Goal: Transaction & Acquisition: Purchase product/service

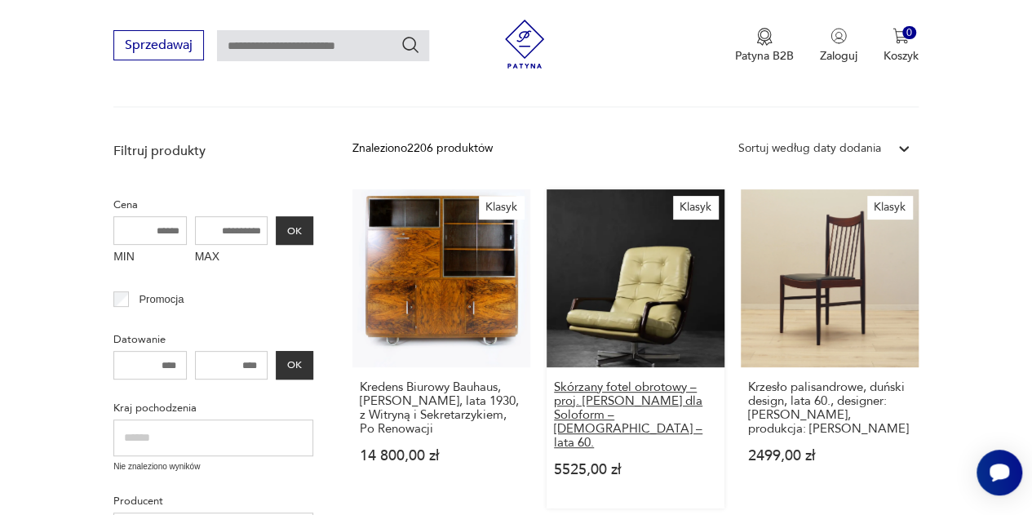
click at [618, 408] on h3 "Skórzany fotel obrotowy – proj. [PERSON_NAME] dla Soloform – [DEMOGRAPHIC_DATA]…" at bounding box center [635, 414] width 163 height 69
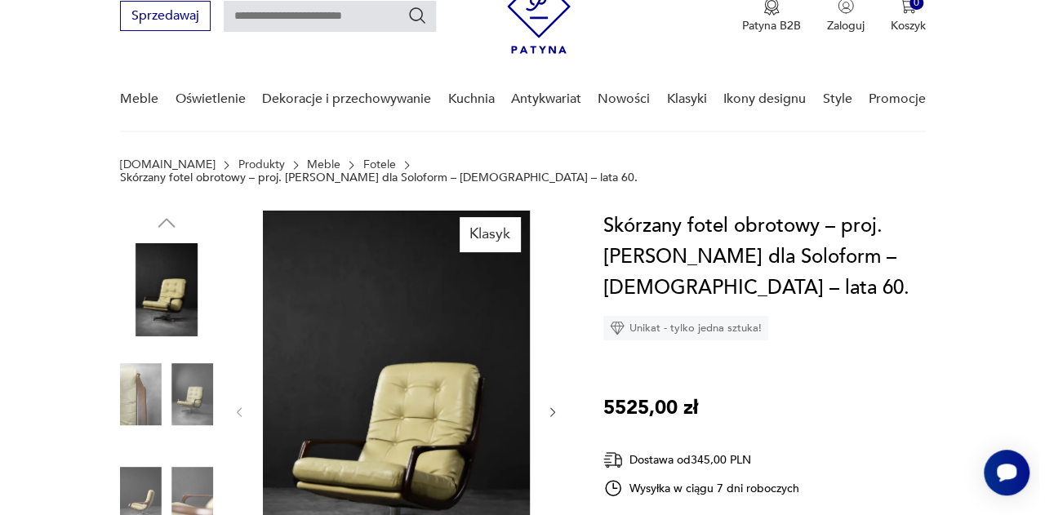
scroll to position [163, 0]
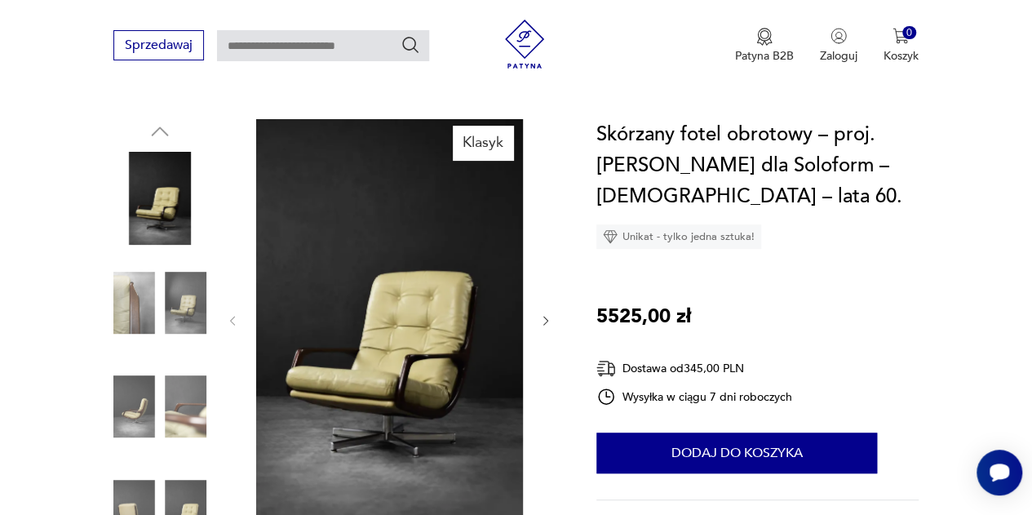
click at [402, 291] on img at bounding box center [389, 319] width 267 height 400
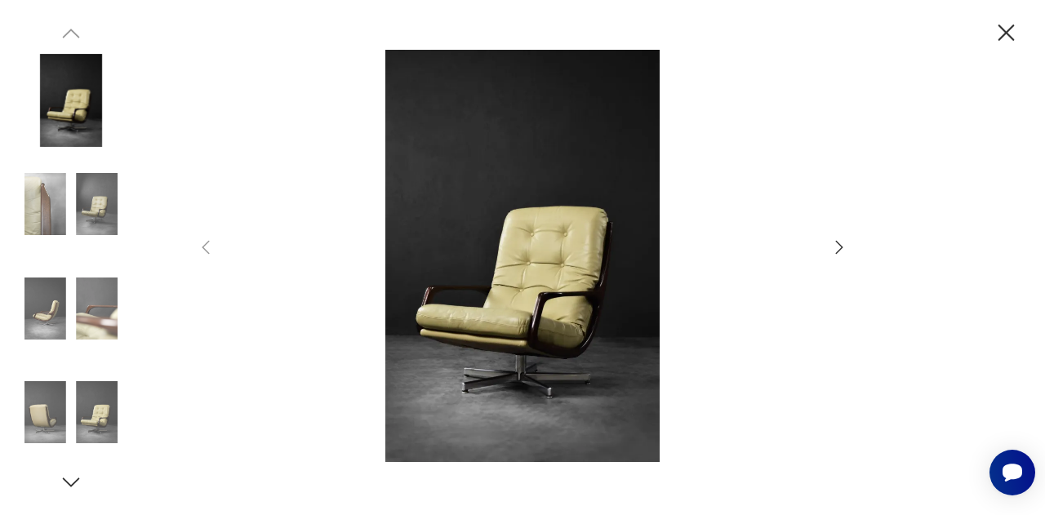
click at [841, 247] on icon "button" at bounding box center [839, 247] width 20 height 20
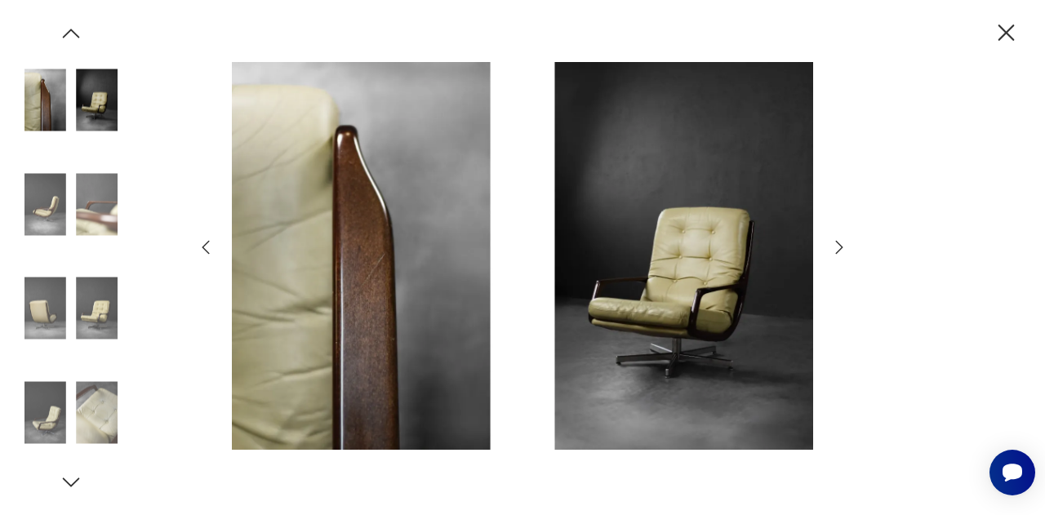
click at [841, 247] on icon "button" at bounding box center [839, 247] width 20 height 20
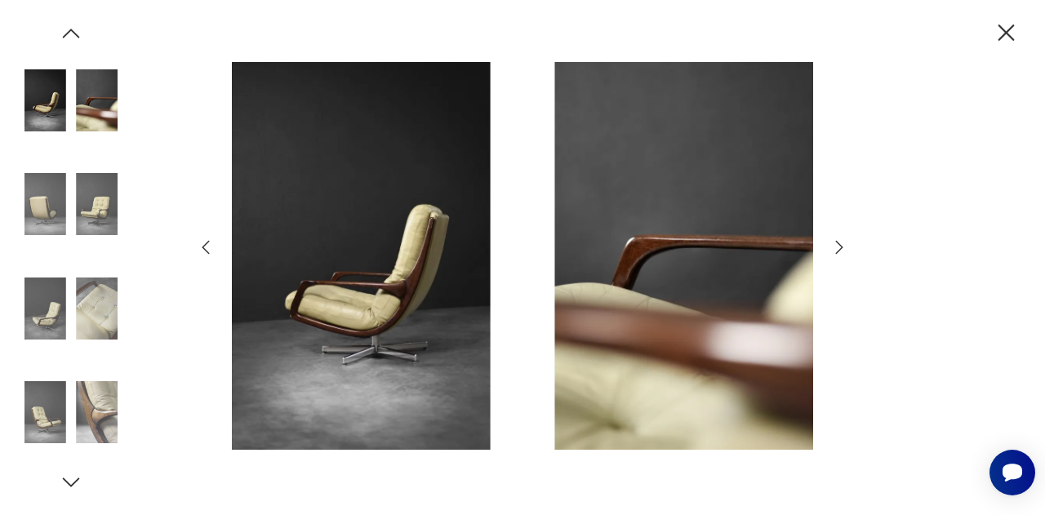
click at [841, 247] on icon "button" at bounding box center [839, 247] width 20 height 20
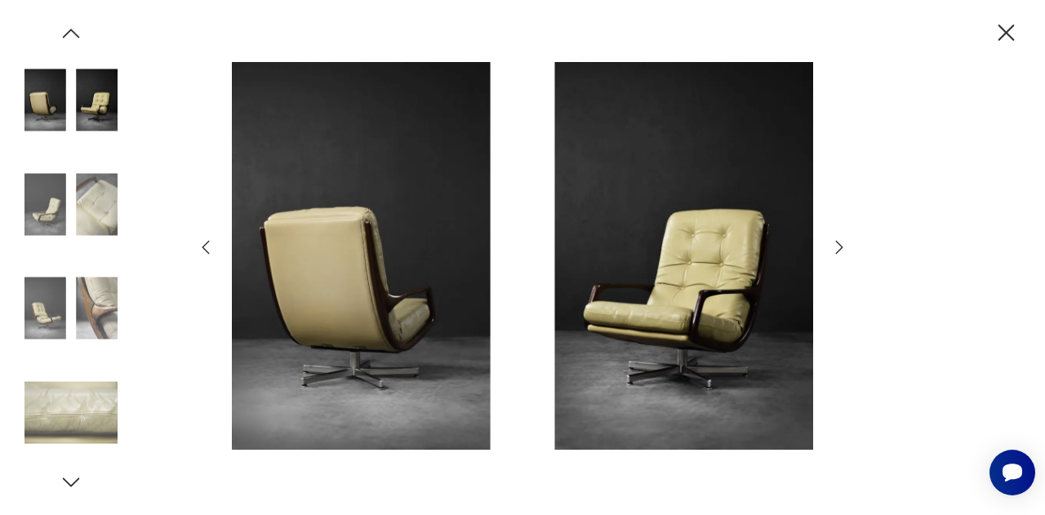
click at [841, 247] on icon "button" at bounding box center [839, 247] width 20 height 20
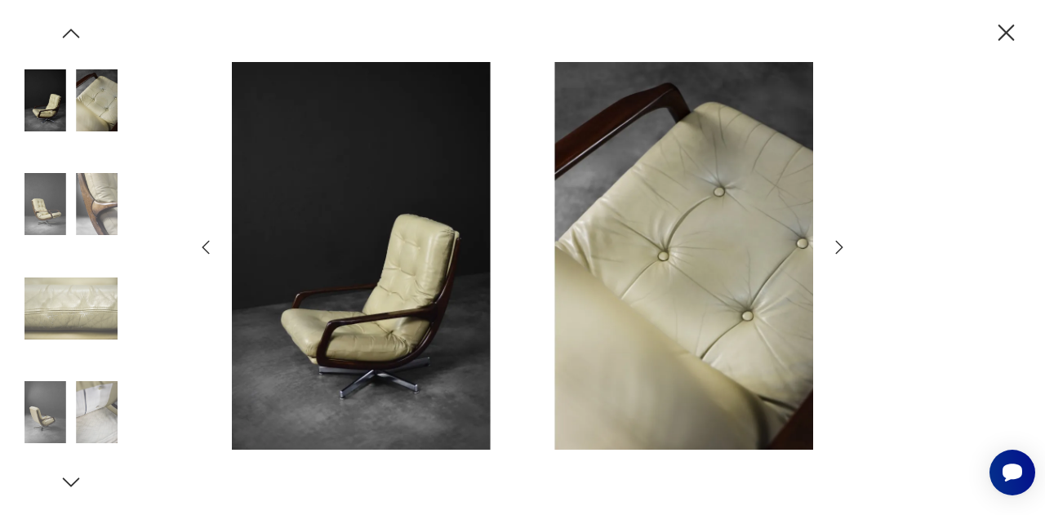
click at [841, 247] on icon "button" at bounding box center [839, 247] width 20 height 20
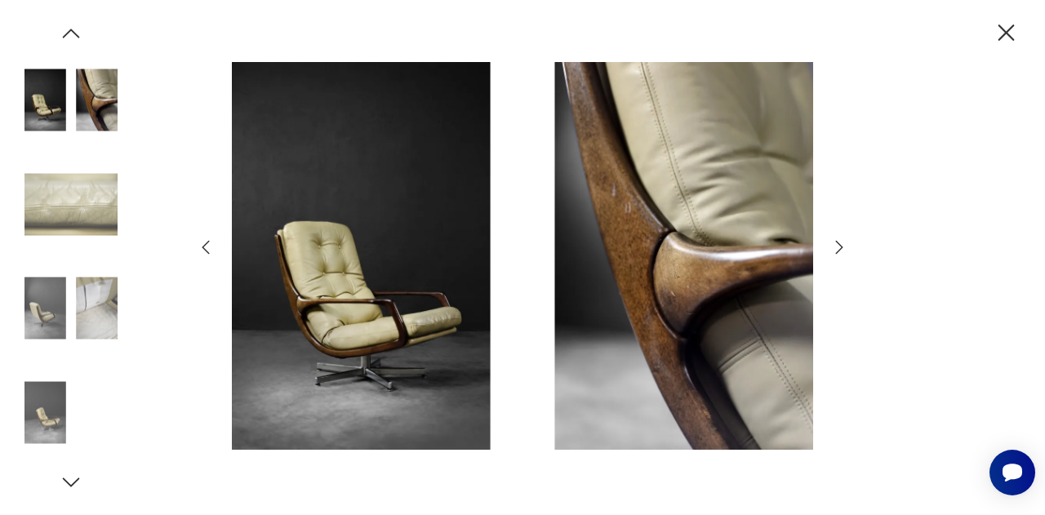
click at [841, 247] on icon "button" at bounding box center [839, 247] width 20 height 20
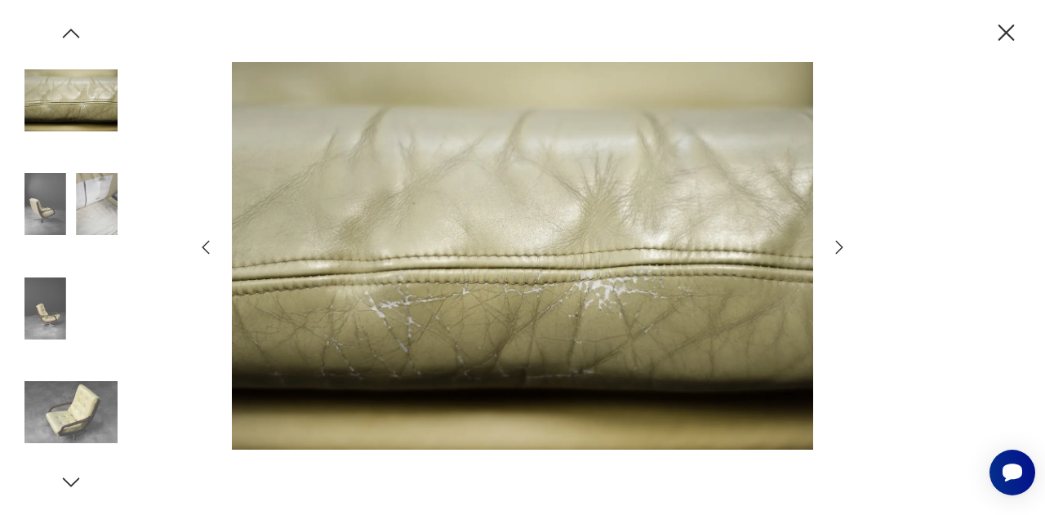
click at [841, 247] on icon "button" at bounding box center [839, 247] width 20 height 20
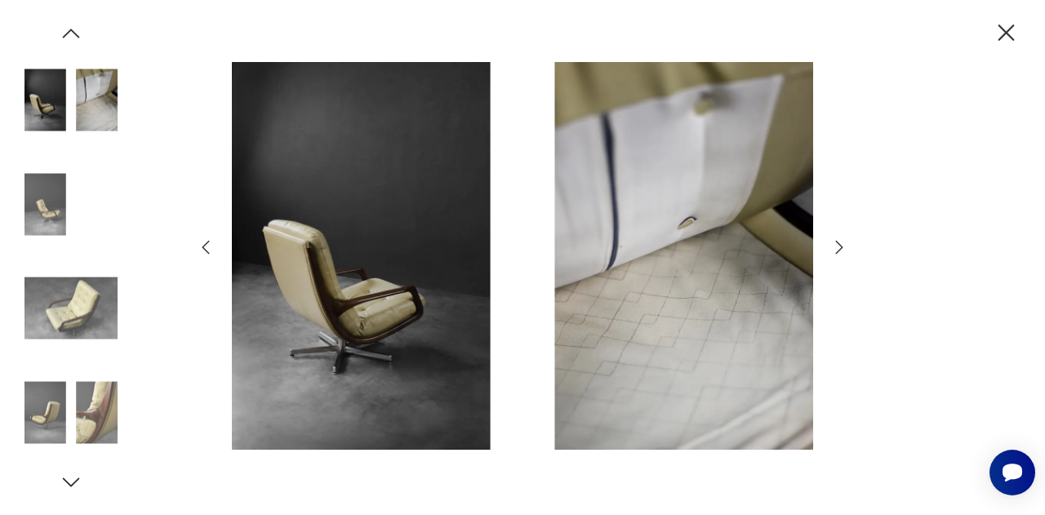
click at [841, 247] on icon "button" at bounding box center [839, 247] width 20 height 20
